Goal: Information Seeking & Learning: Understand process/instructions

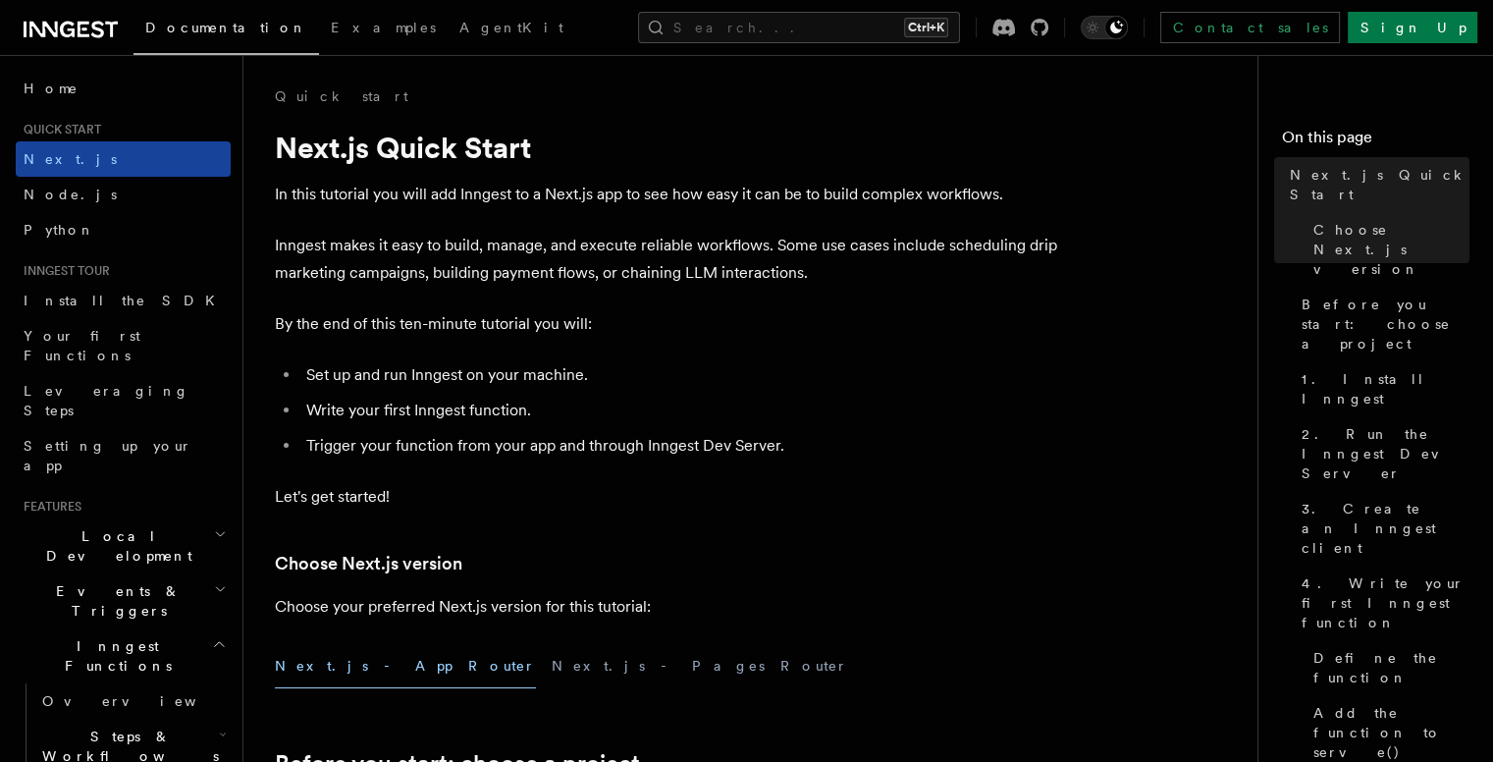
click at [122, 150] on link "Next.js" at bounding box center [123, 158] width 215 height 35
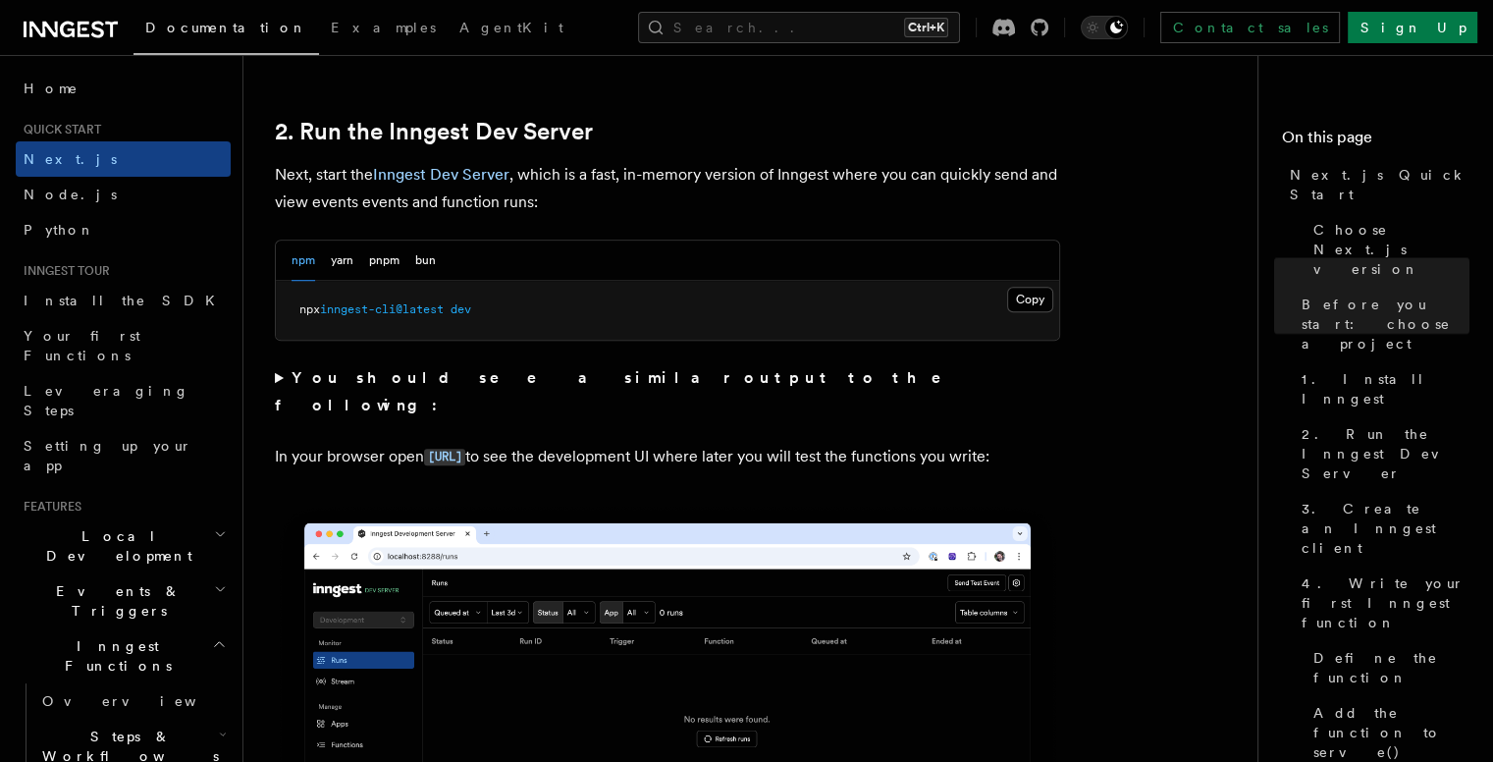
scroll to position [1339, 0]
click at [1434, 32] on link "Sign Up" at bounding box center [1413, 27] width 130 height 31
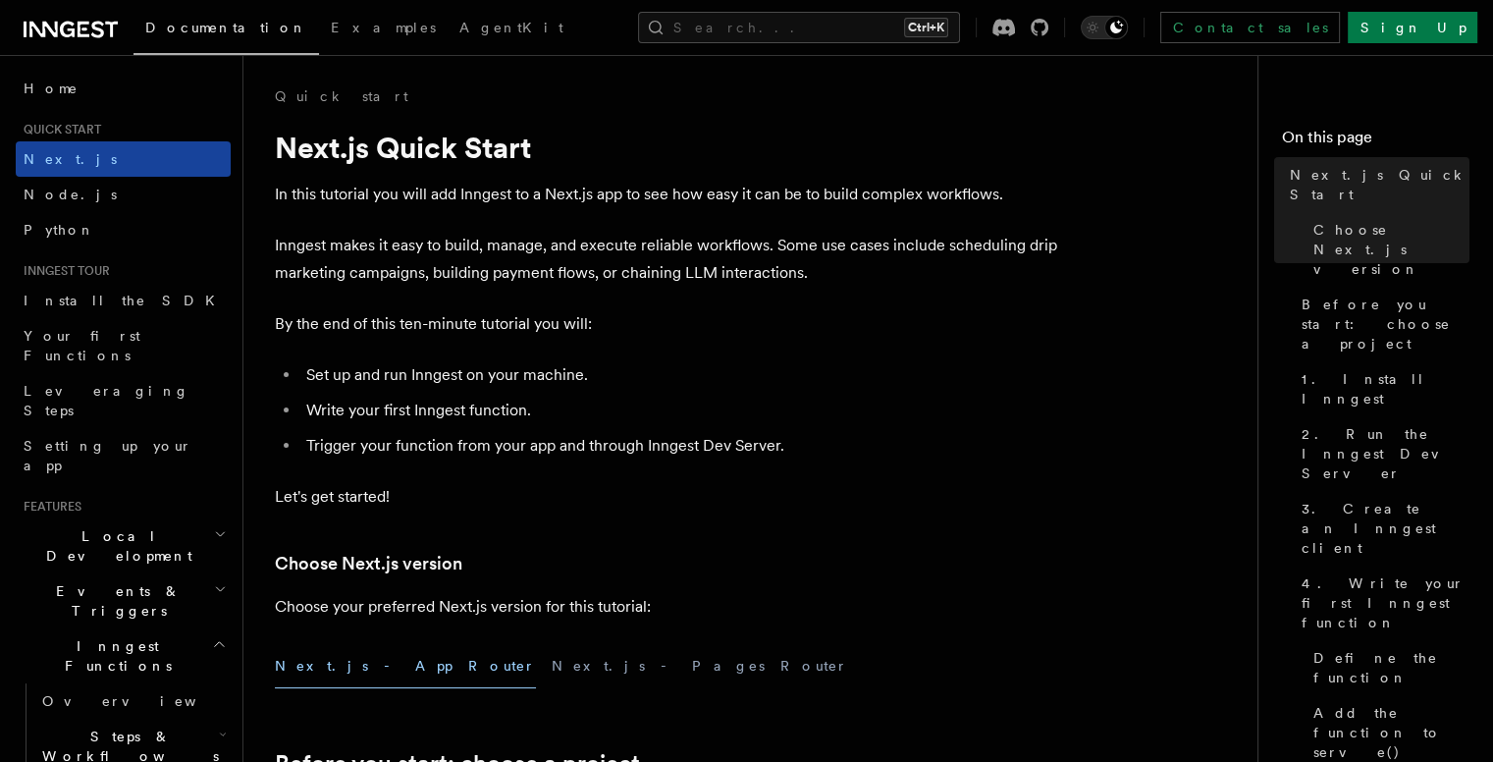
click at [86, 160] on link "Next.js" at bounding box center [123, 158] width 215 height 35
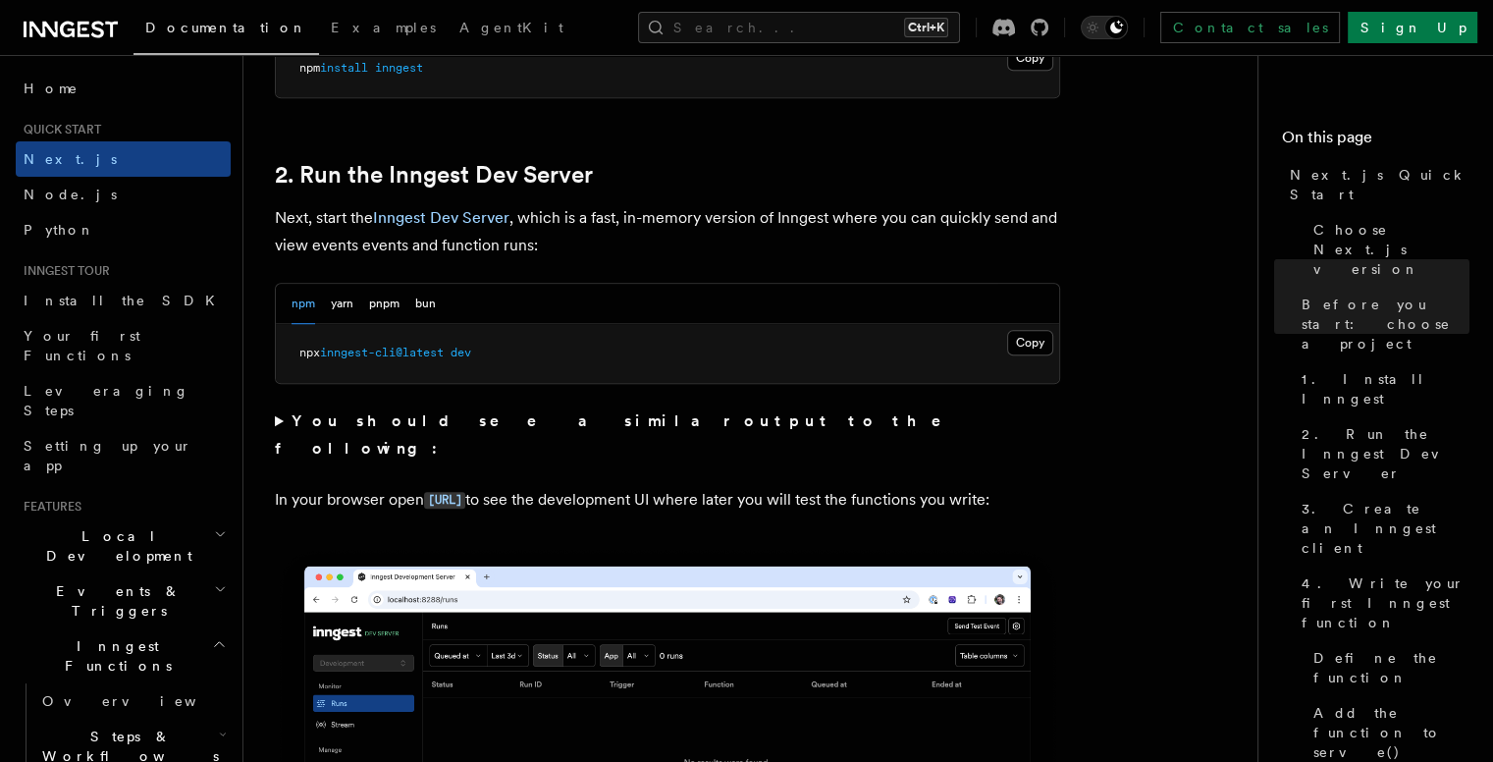
scroll to position [1298, 0]
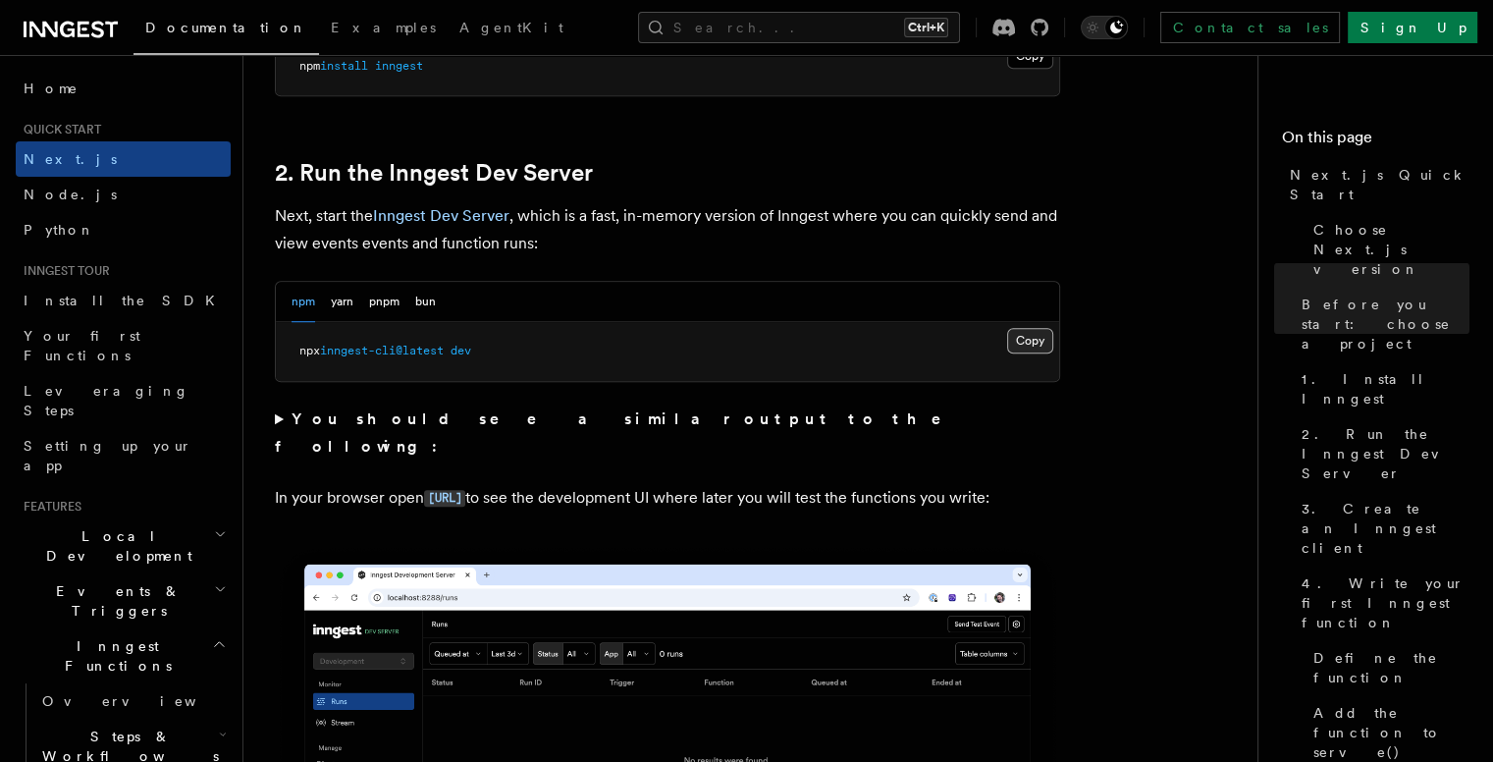
click at [1036, 331] on button "Copy Copied" at bounding box center [1030, 341] width 46 height 26
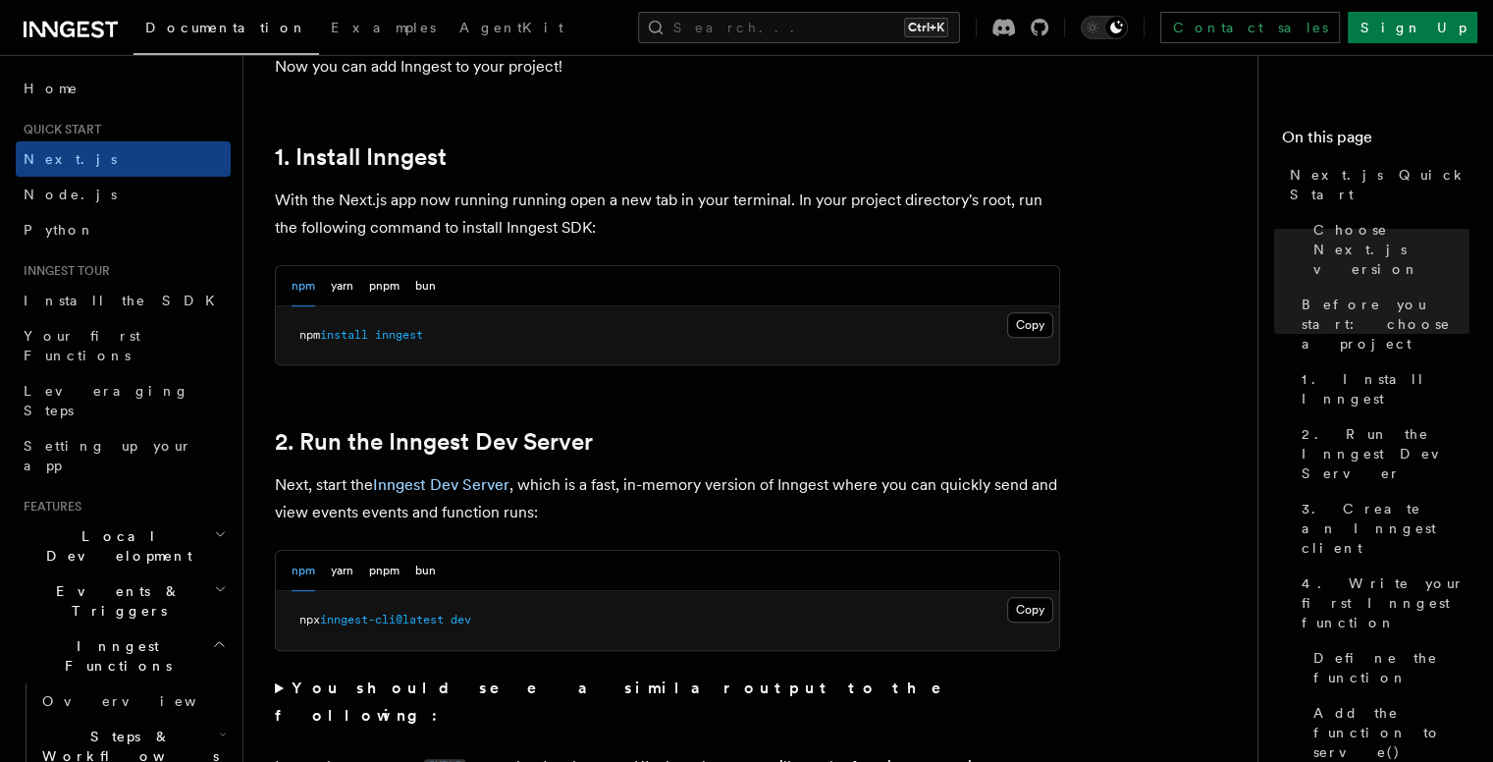
scroll to position [1029, 0]
click at [1025, 327] on button "Copy Copied" at bounding box center [1030, 325] width 46 height 26
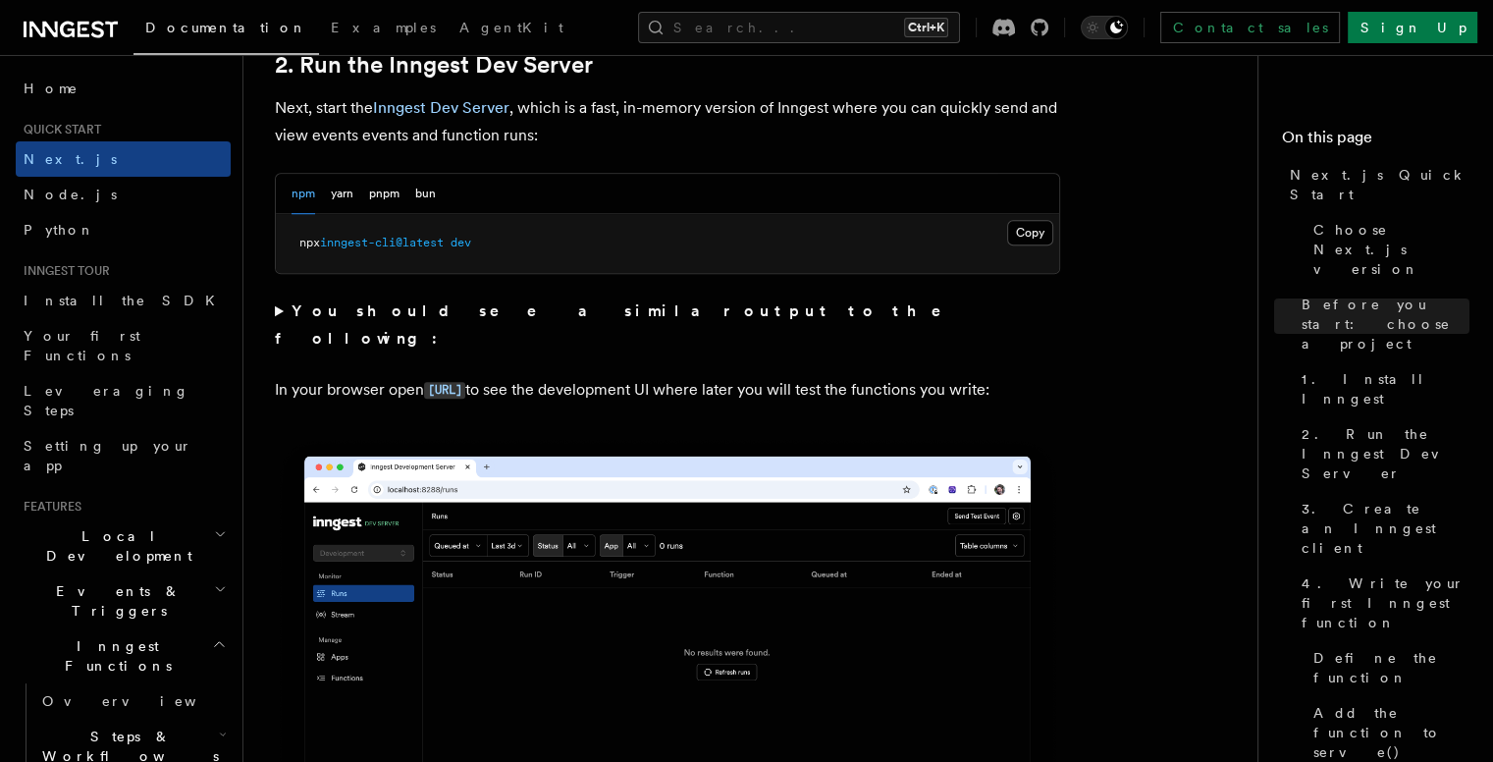
scroll to position [1412, 0]
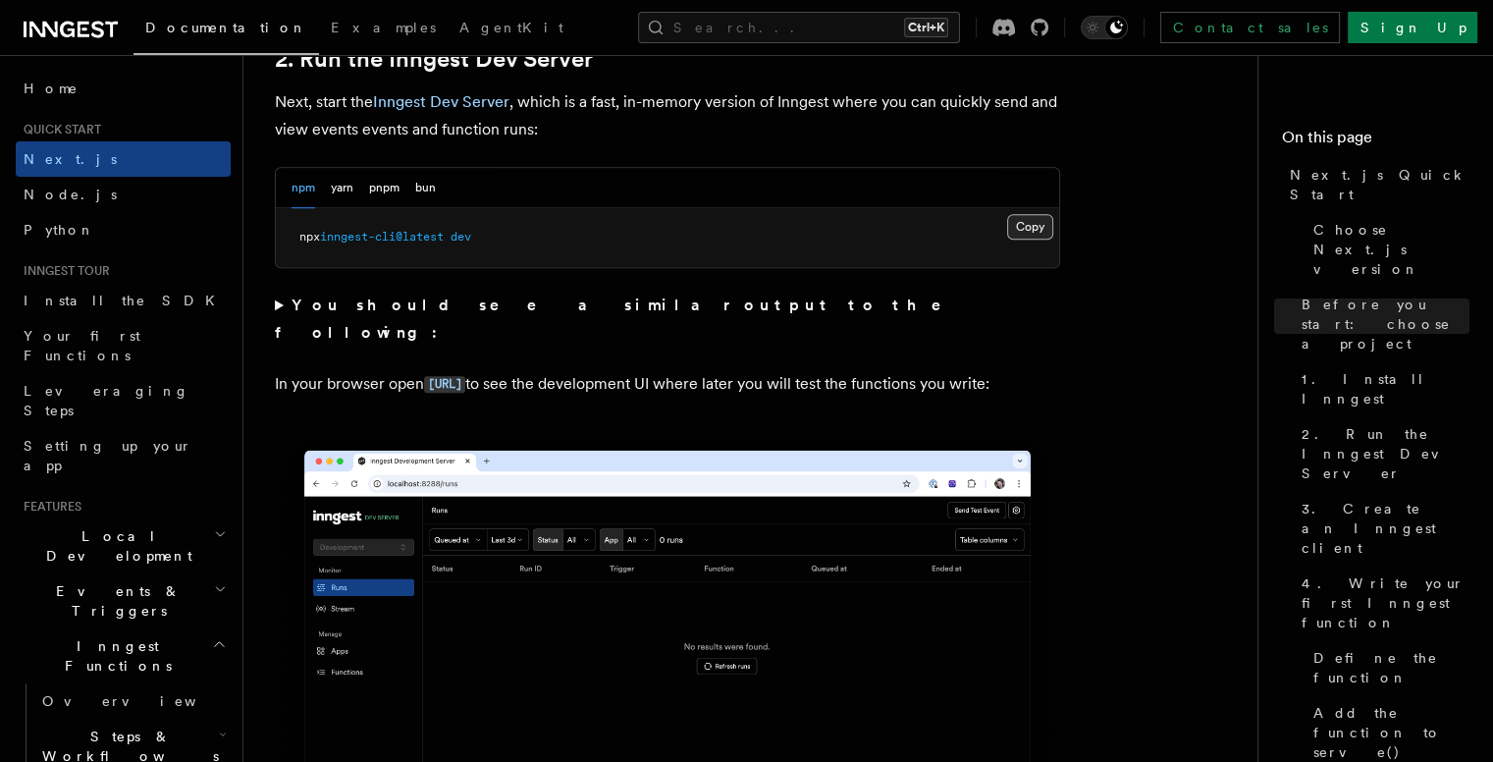
click at [1031, 217] on button "Copy Copied" at bounding box center [1030, 227] width 46 height 26
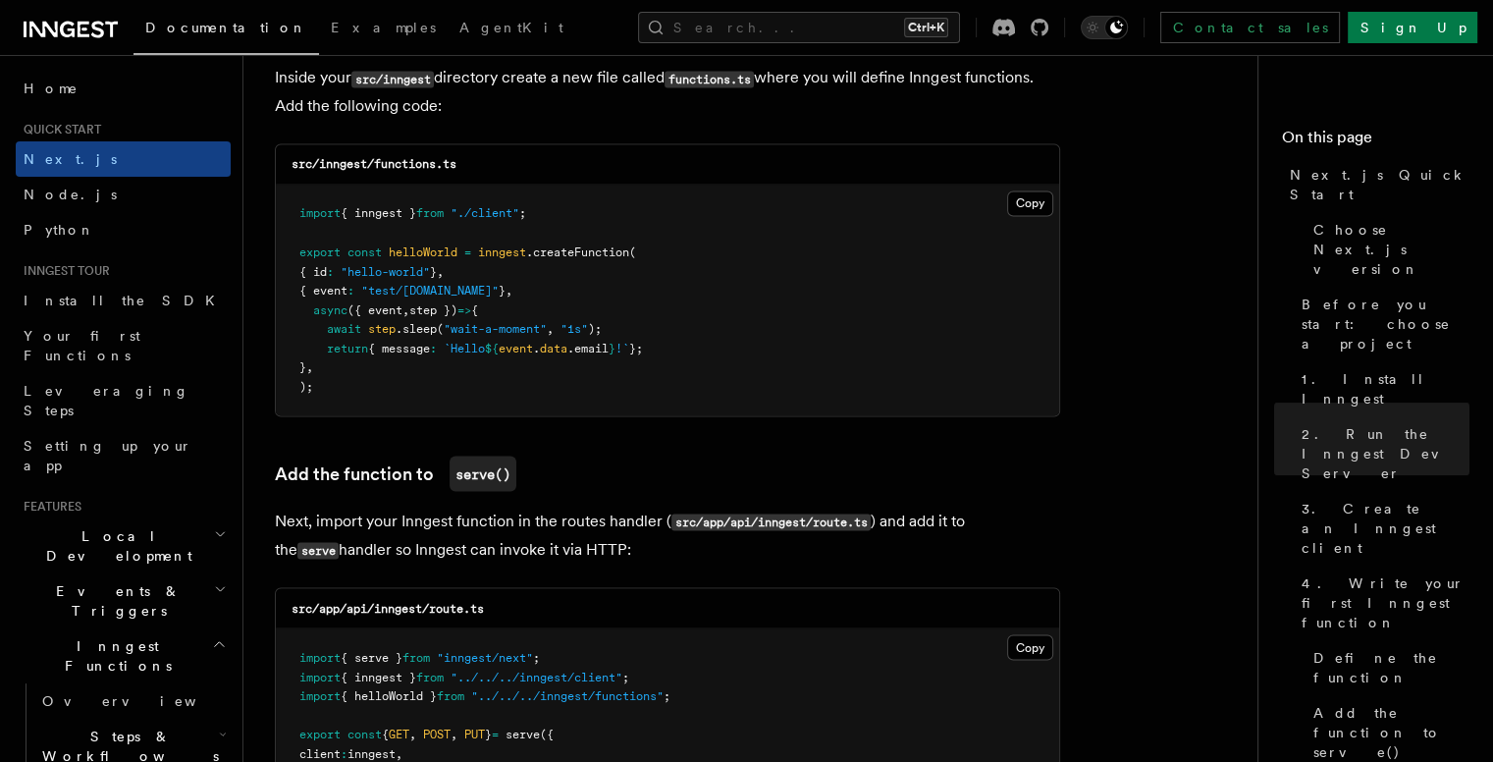
scroll to position [3498, 0]
